Goal: Information Seeking & Learning: Learn about a topic

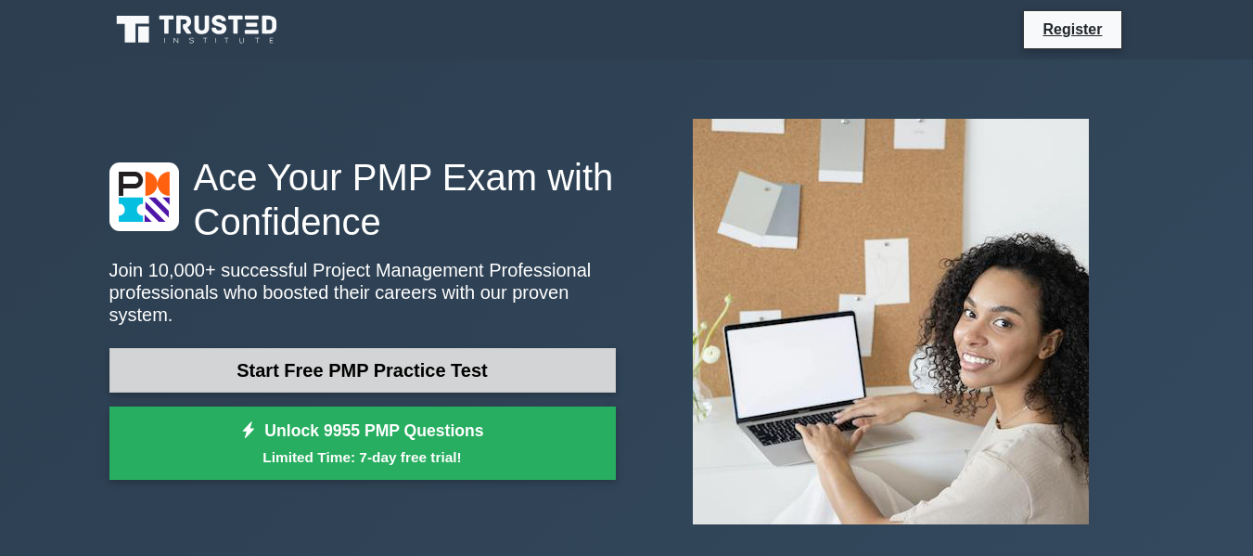
click at [427, 359] on link "Start Free PMP Practice Test" at bounding box center [362, 370] width 507 height 45
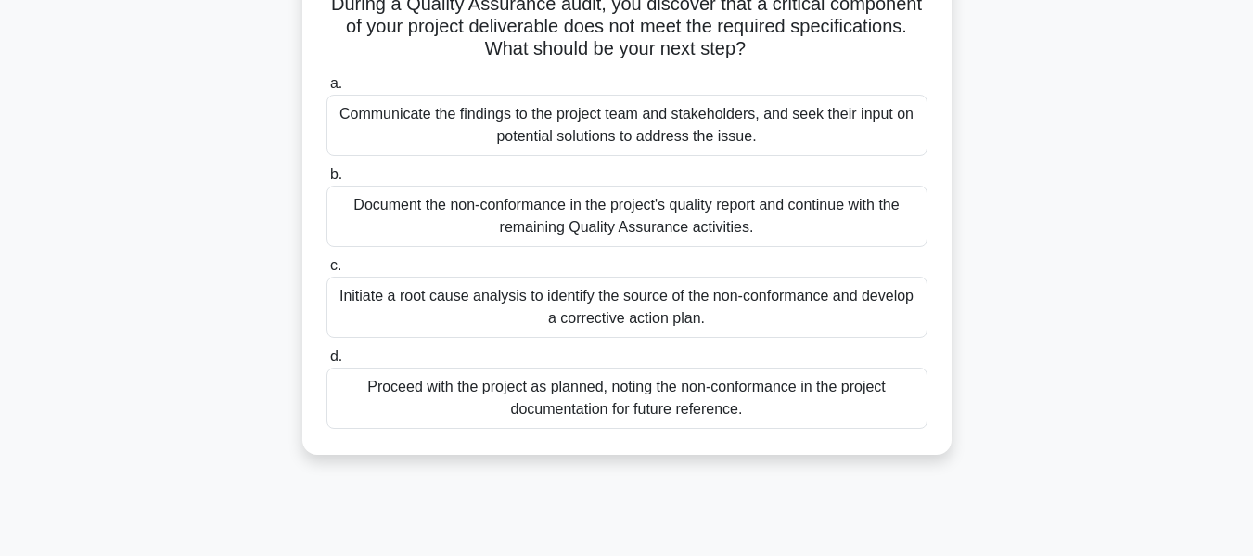
scroll to position [171, 0]
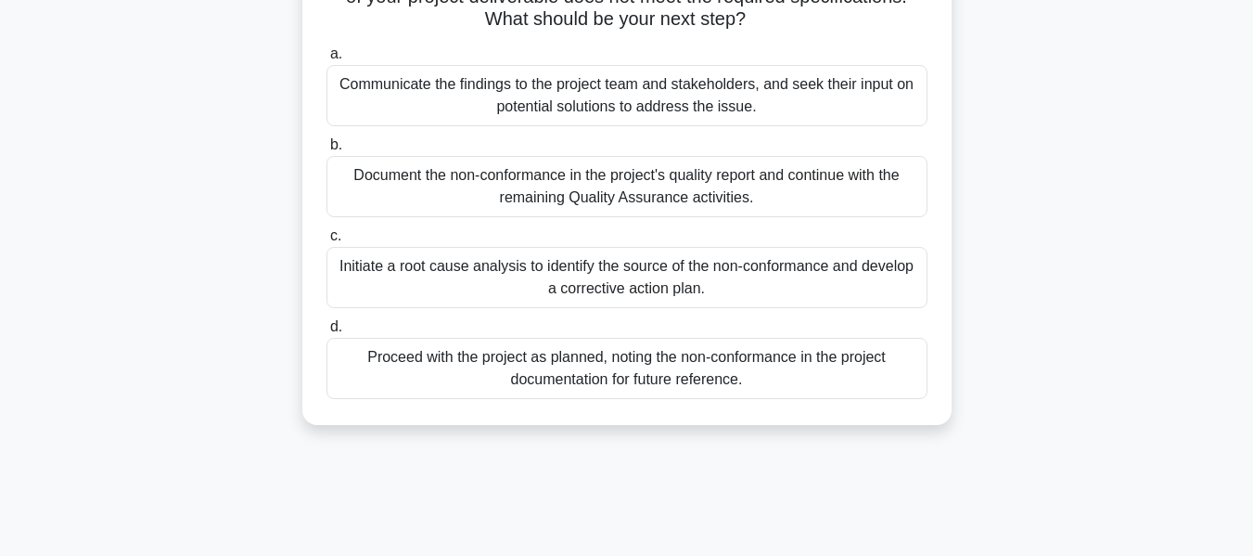
click at [398, 279] on div "Initiate a root cause analysis to identify the source of the non-conformance an…" at bounding box center [627, 277] width 601 height 61
click at [327, 242] on input "c. Initiate a root cause analysis to identify the source of the non-conformance…" at bounding box center [327, 236] width 0 height 12
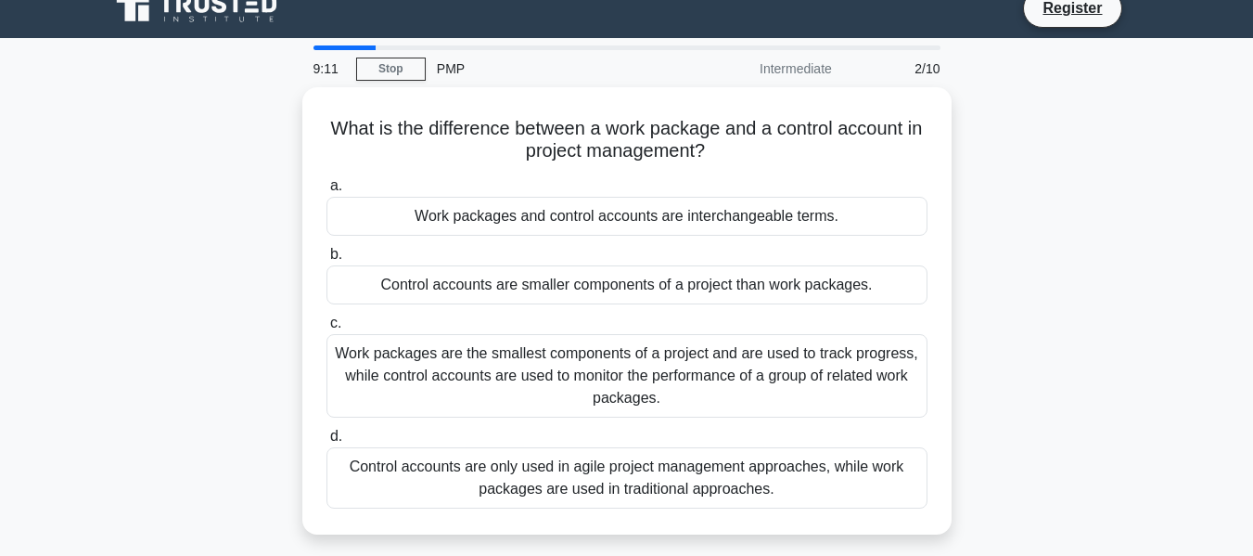
scroll to position [0, 0]
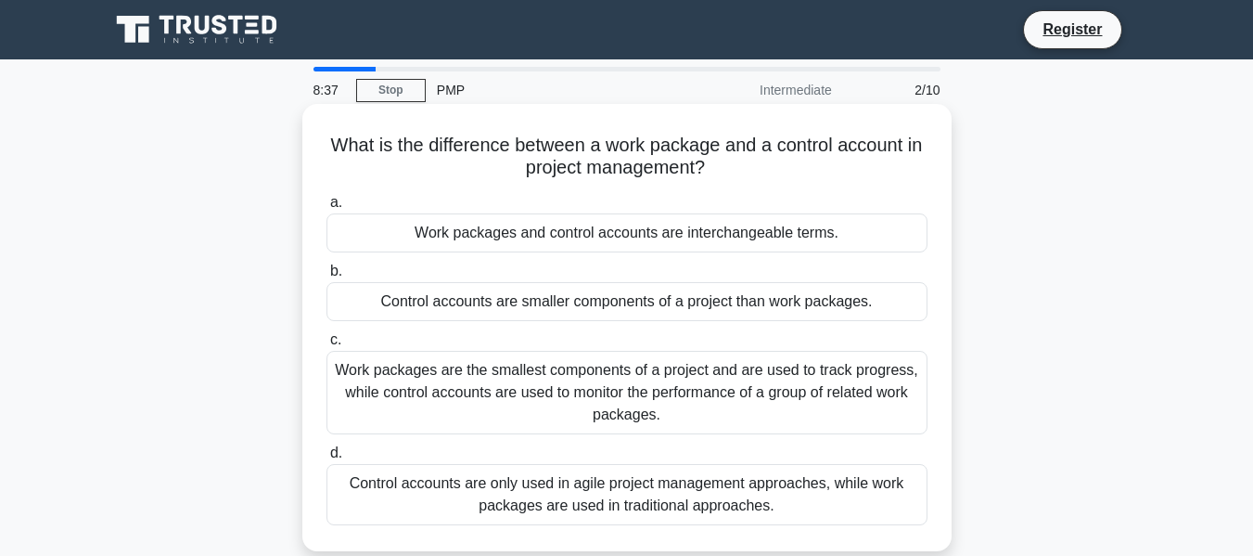
click at [416, 404] on div "Work packages are the smallest components of a project and are used to track pr…" at bounding box center [627, 393] width 601 height 84
click at [327, 346] on input "c. Work packages are the smallest components of a project and are used to track…" at bounding box center [327, 340] width 0 height 12
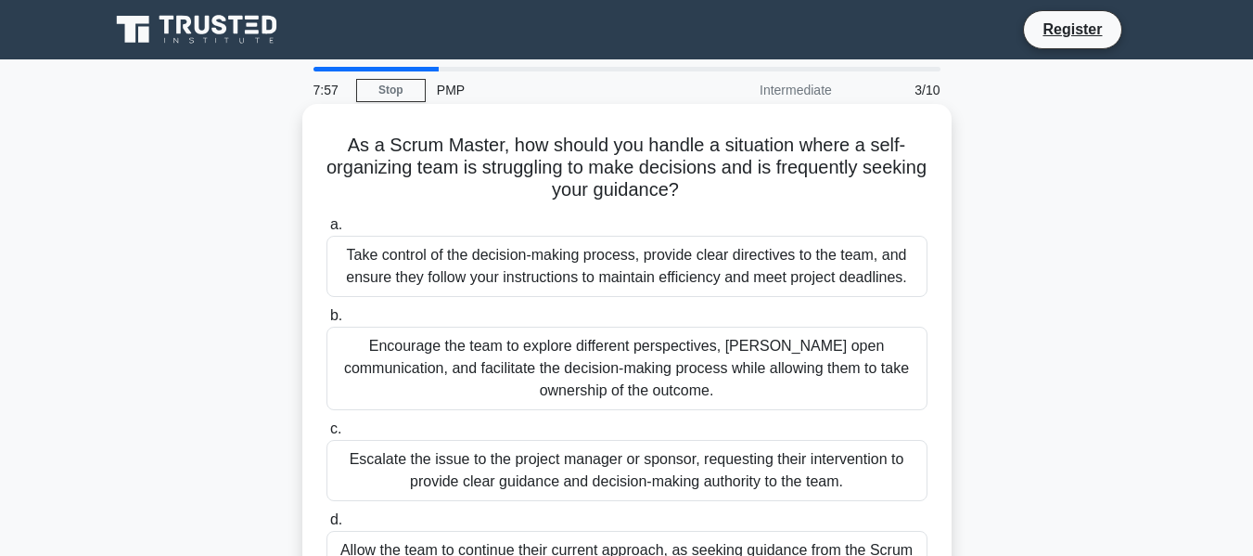
click at [475, 377] on div "Encourage the team to explore different perspectives, [PERSON_NAME] open commun…" at bounding box center [627, 369] width 601 height 84
click at [327, 322] on input "b. Encourage the team to explore different perspectives, [PERSON_NAME] open com…" at bounding box center [327, 316] width 0 height 12
